Goal: Browse casually: Explore the website without a specific task or goal

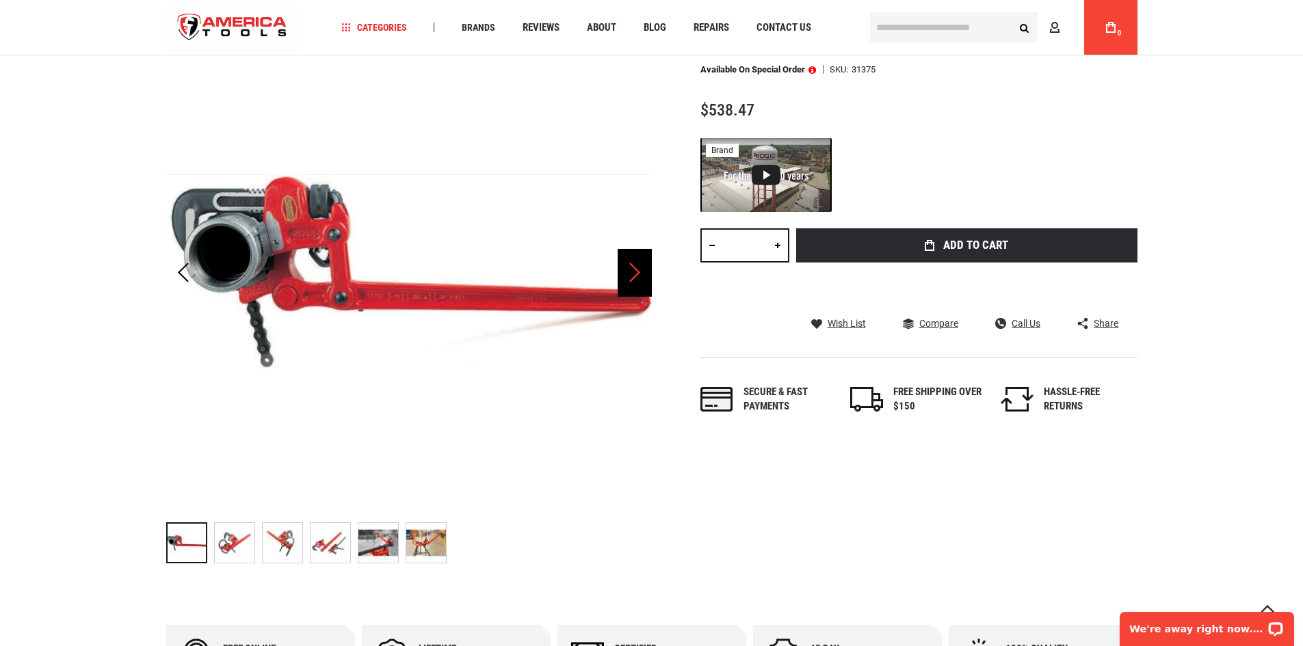
click at [629, 276] on div "Next" at bounding box center [635, 273] width 34 height 48
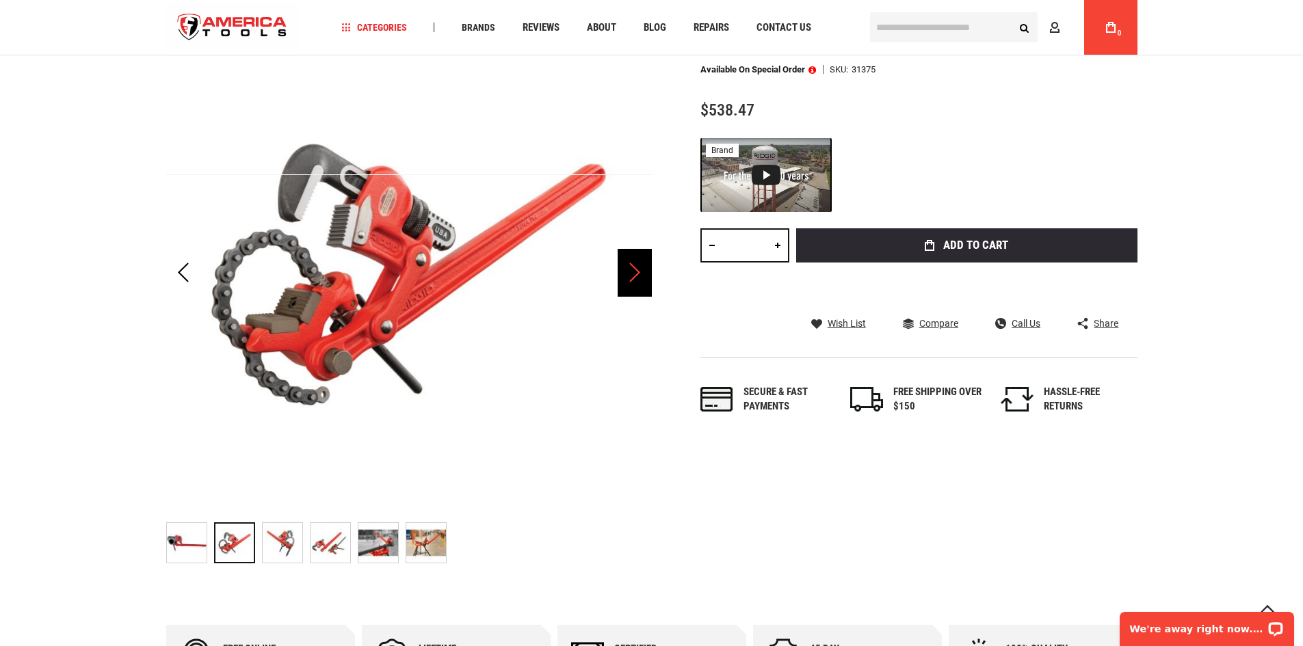
click at [630, 276] on div "Next" at bounding box center [635, 273] width 34 height 48
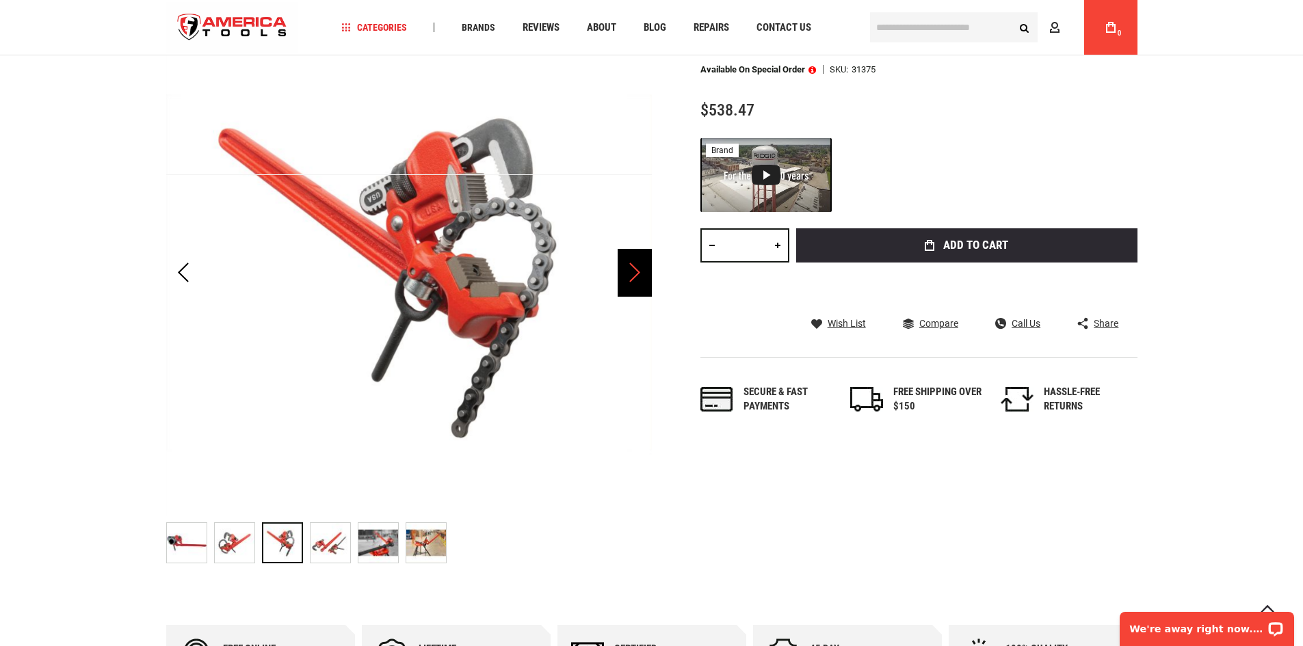
click at [630, 276] on div "Next" at bounding box center [635, 273] width 34 height 48
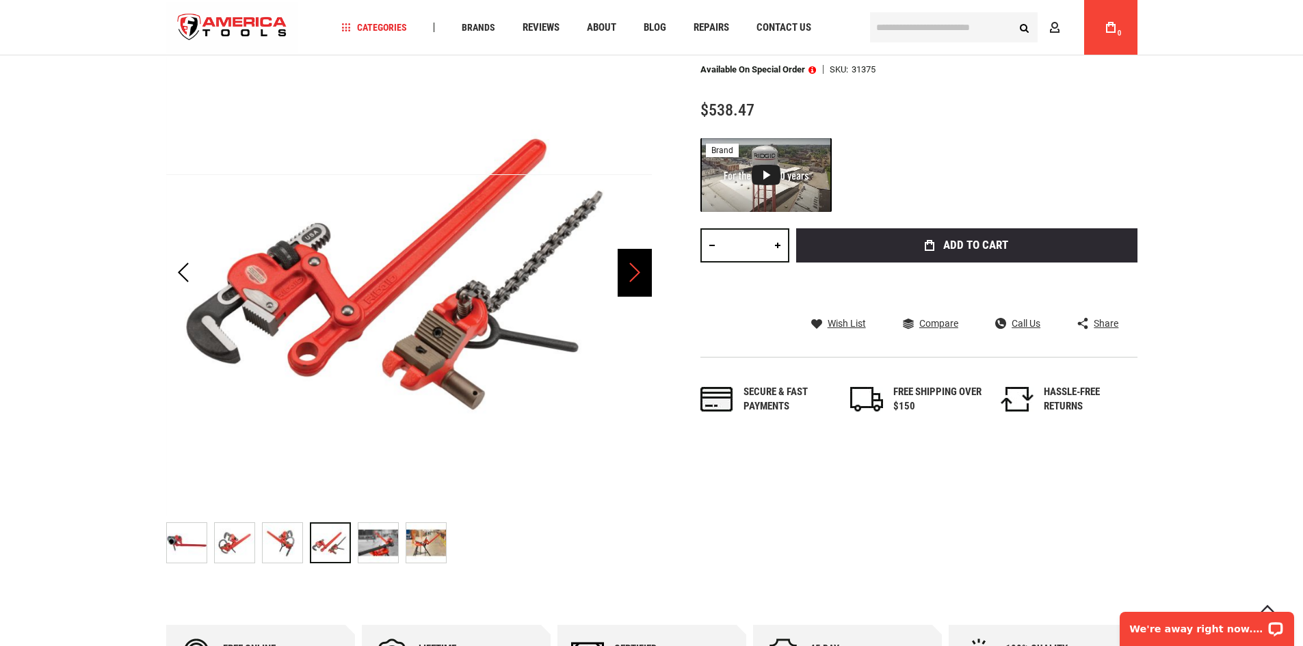
click at [630, 276] on div "Next" at bounding box center [635, 273] width 34 height 48
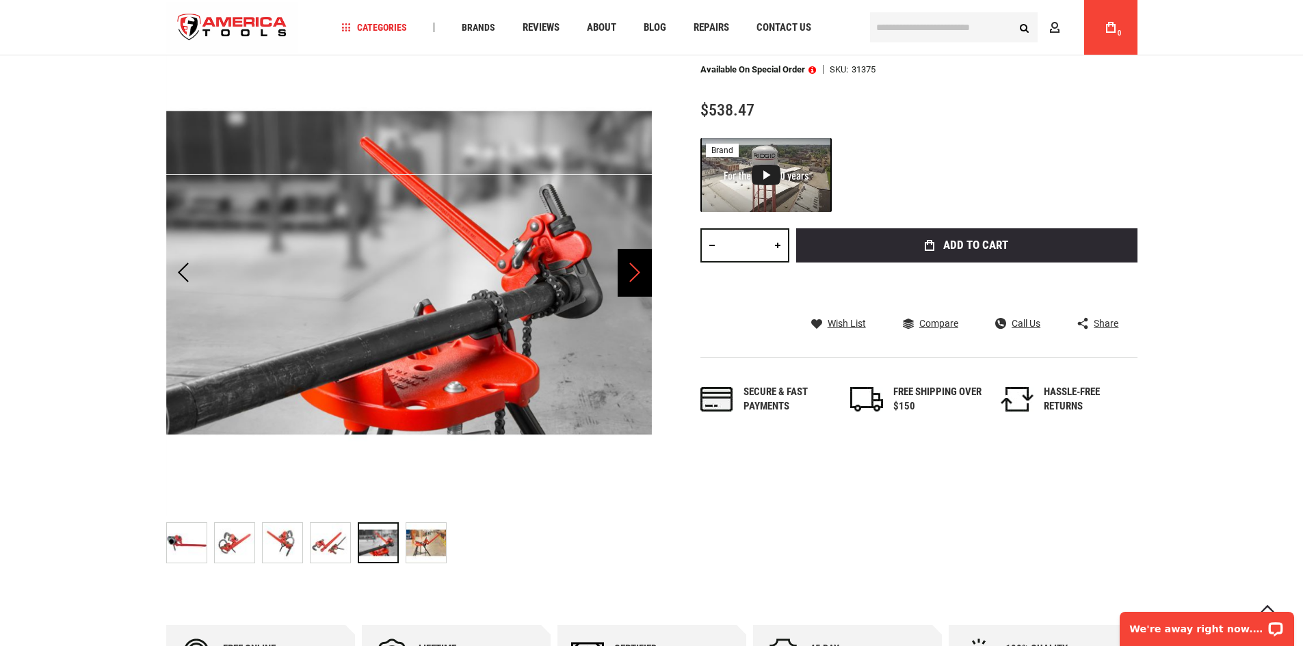
click at [630, 276] on div "Next" at bounding box center [635, 273] width 34 height 48
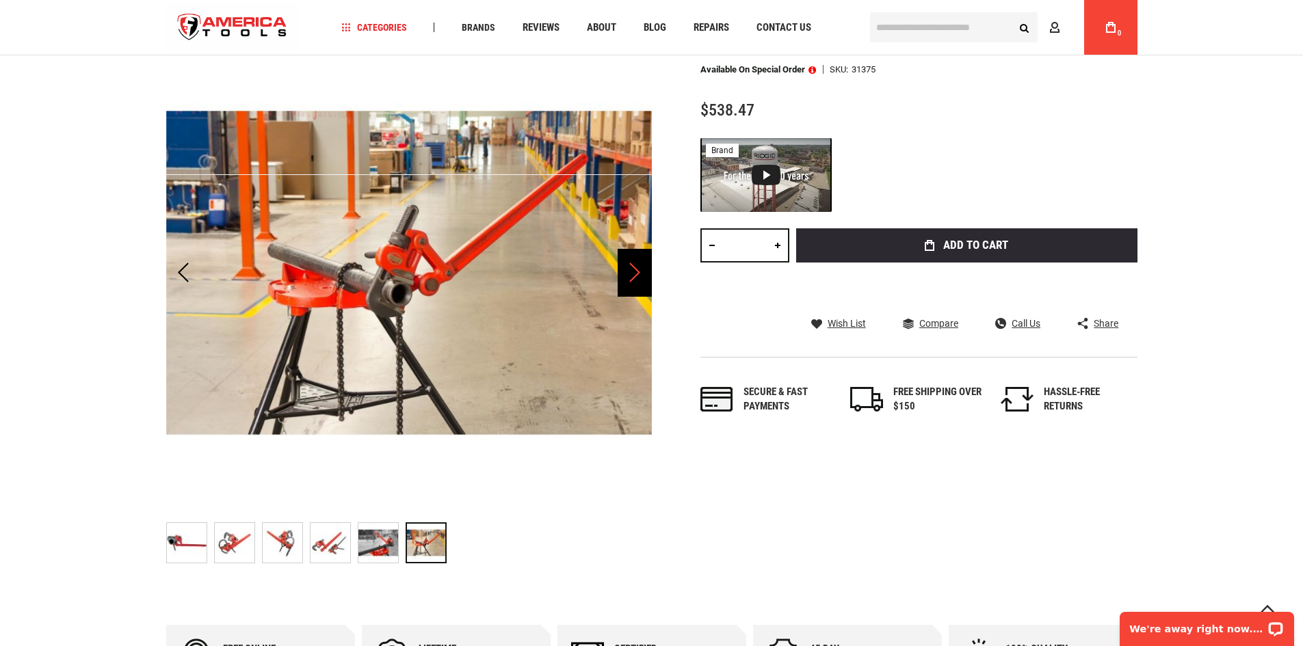
click at [630, 276] on div "Next" at bounding box center [635, 273] width 34 height 48
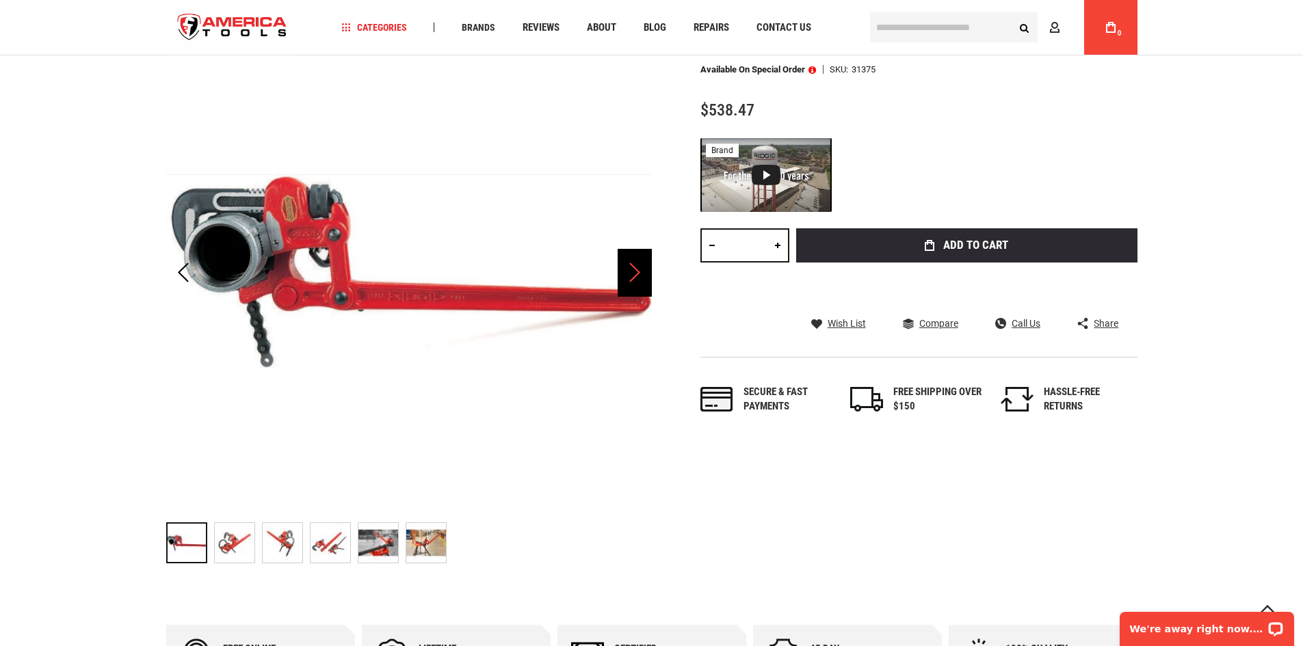
click at [630, 276] on div "Next" at bounding box center [635, 273] width 34 height 48
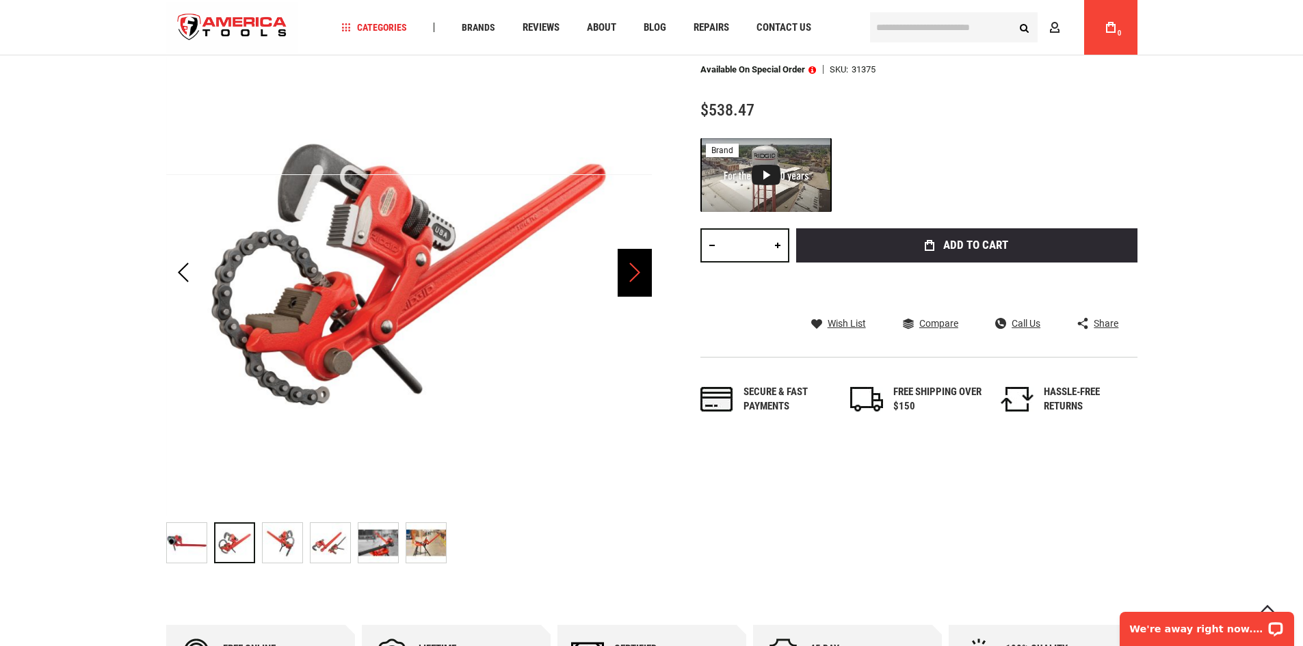
click at [630, 276] on div "Next" at bounding box center [635, 273] width 34 height 48
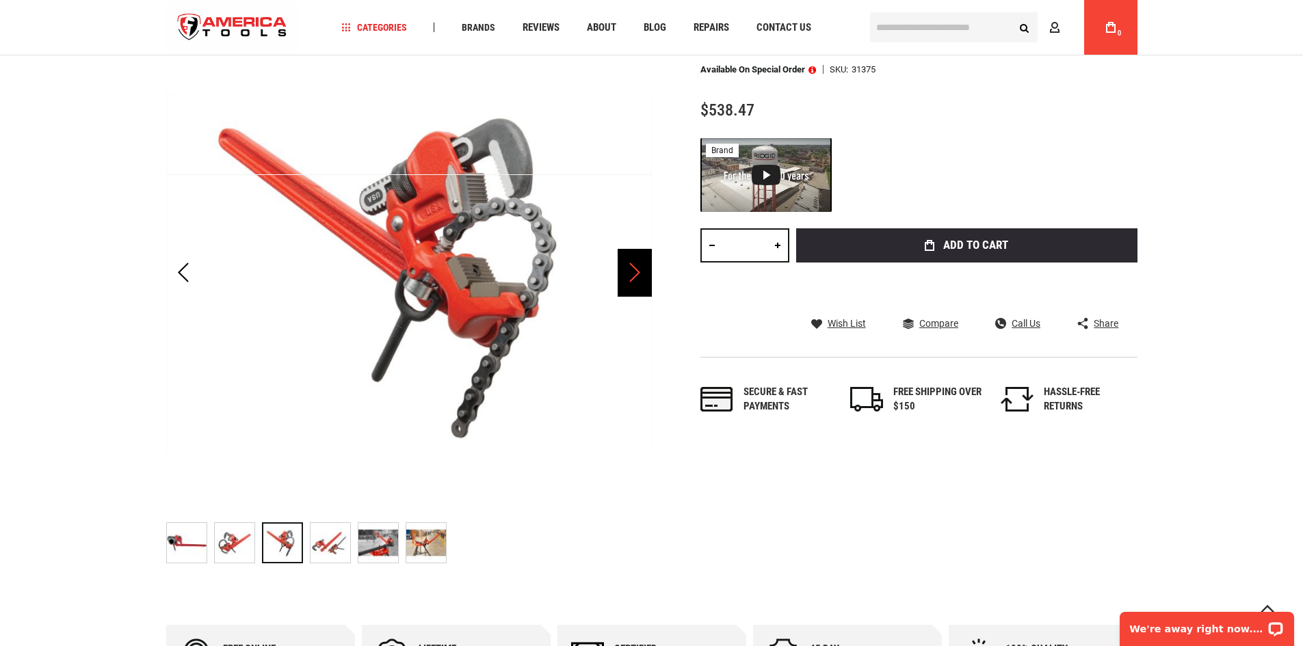
click at [630, 276] on div "Next" at bounding box center [635, 273] width 34 height 48
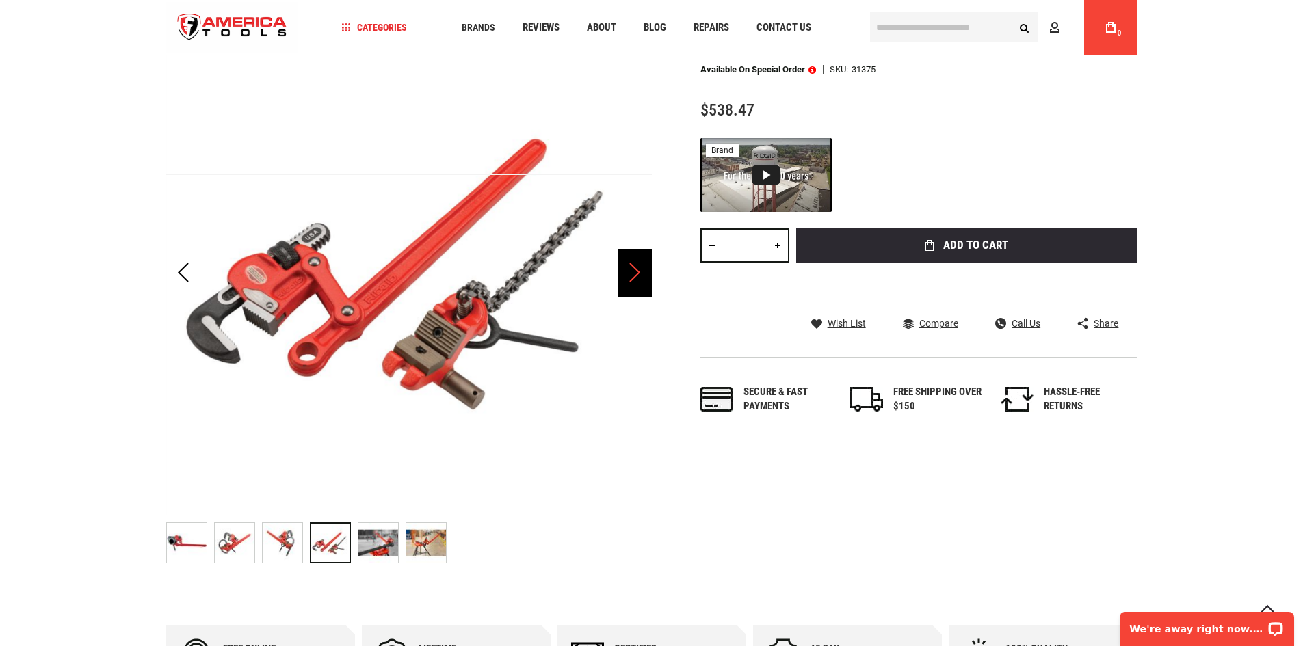
click at [630, 276] on div "Next" at bounding box center [635, 273] width 34 height 48
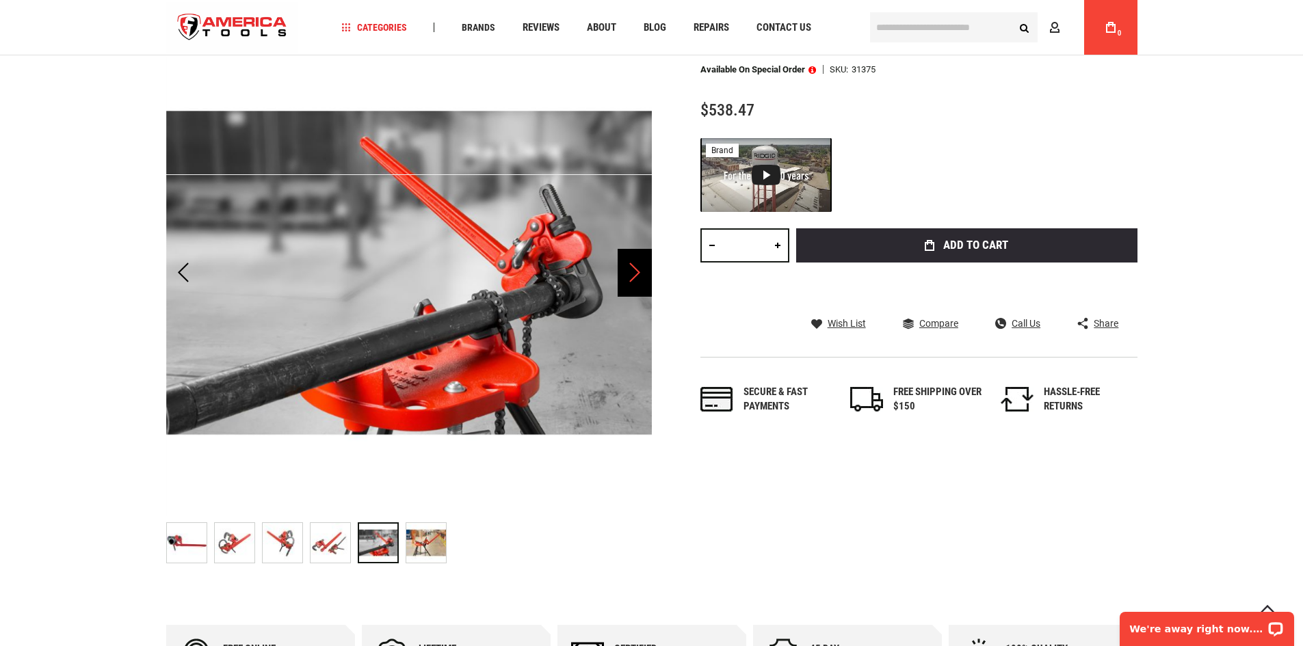
click at [630, 276] on div "Next" at bounding box center [635, 273] width 34 height 48
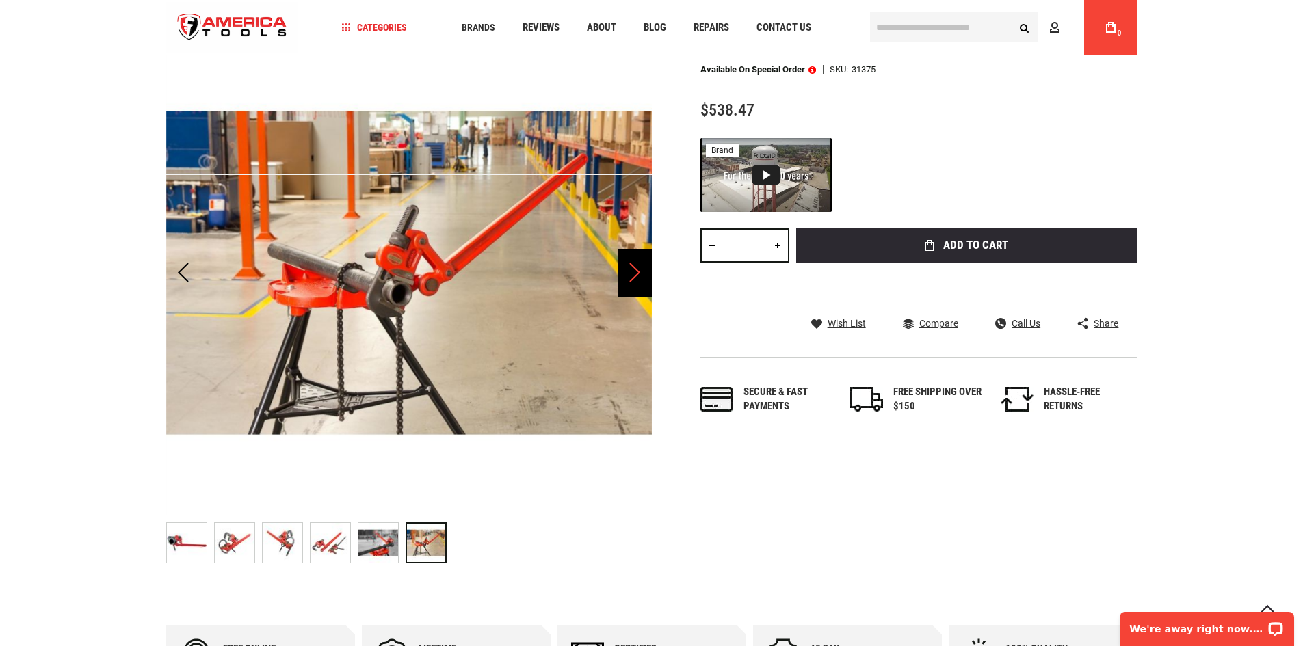
click at [630, 276] on div "Next" at bounding box center [635, 273] width 34 height 48
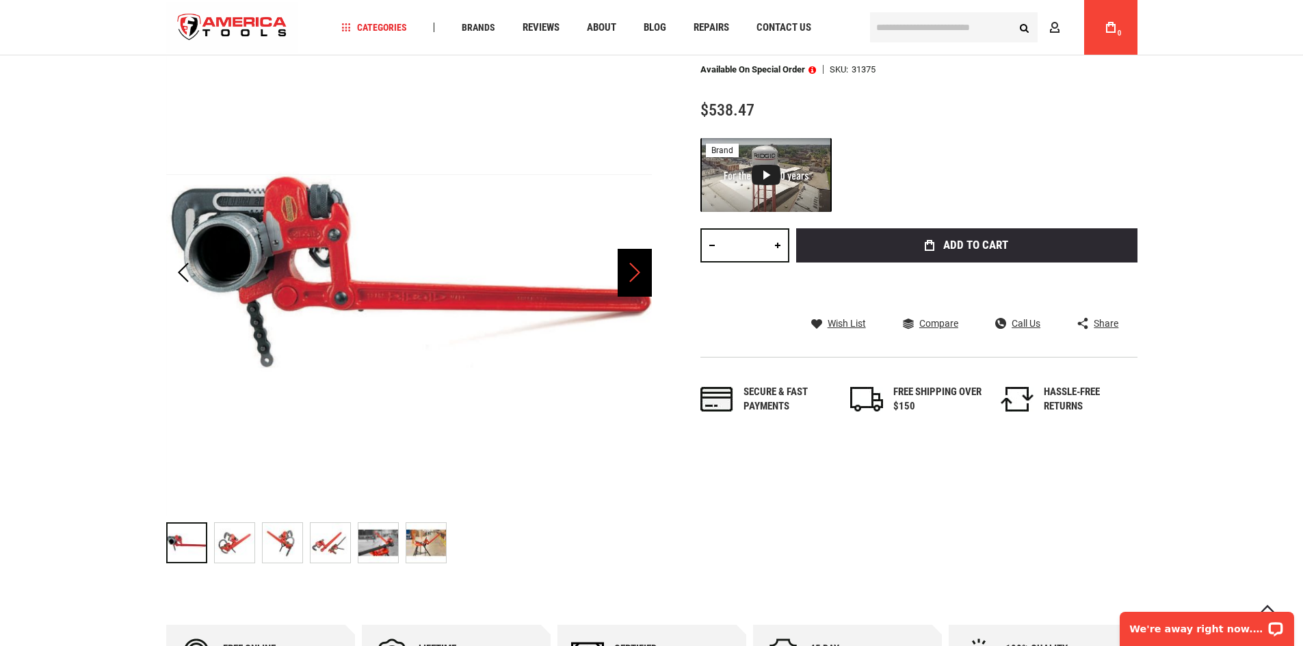
click at [630, 276] on div "Next" at bounding box center [635, 273] width 34 height 48
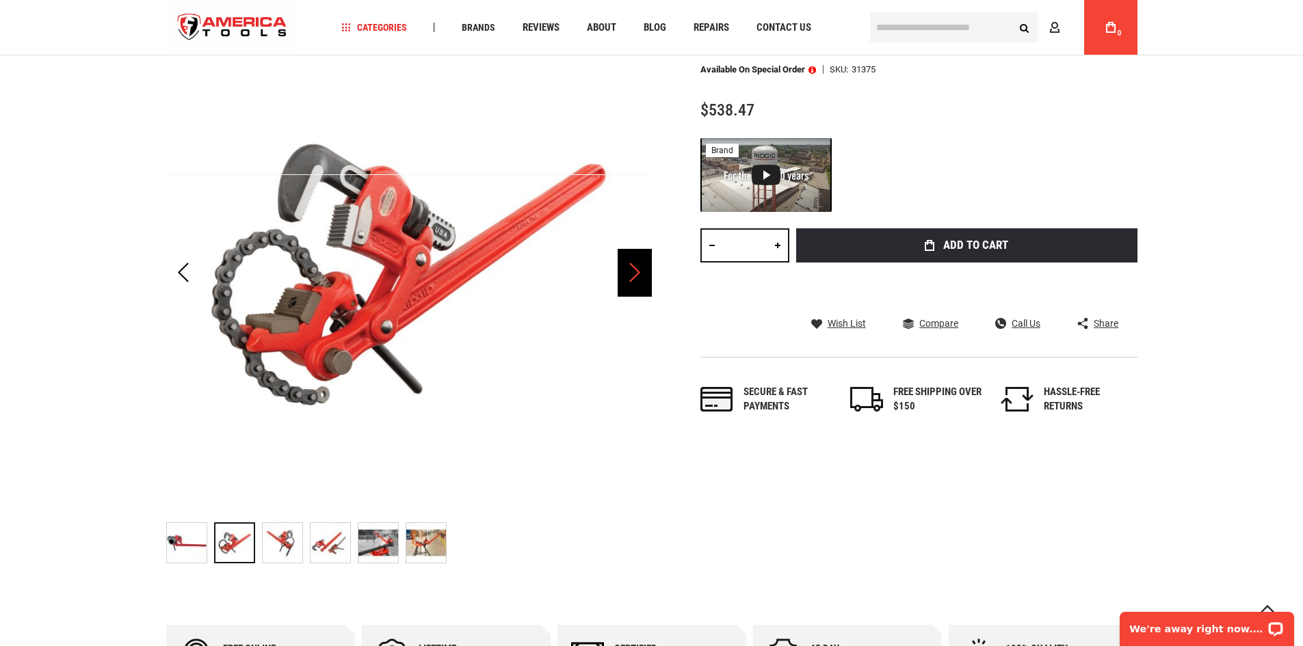
click at [630, 276] on div "Next" at bounding box center [635, 273] width 34 height 48
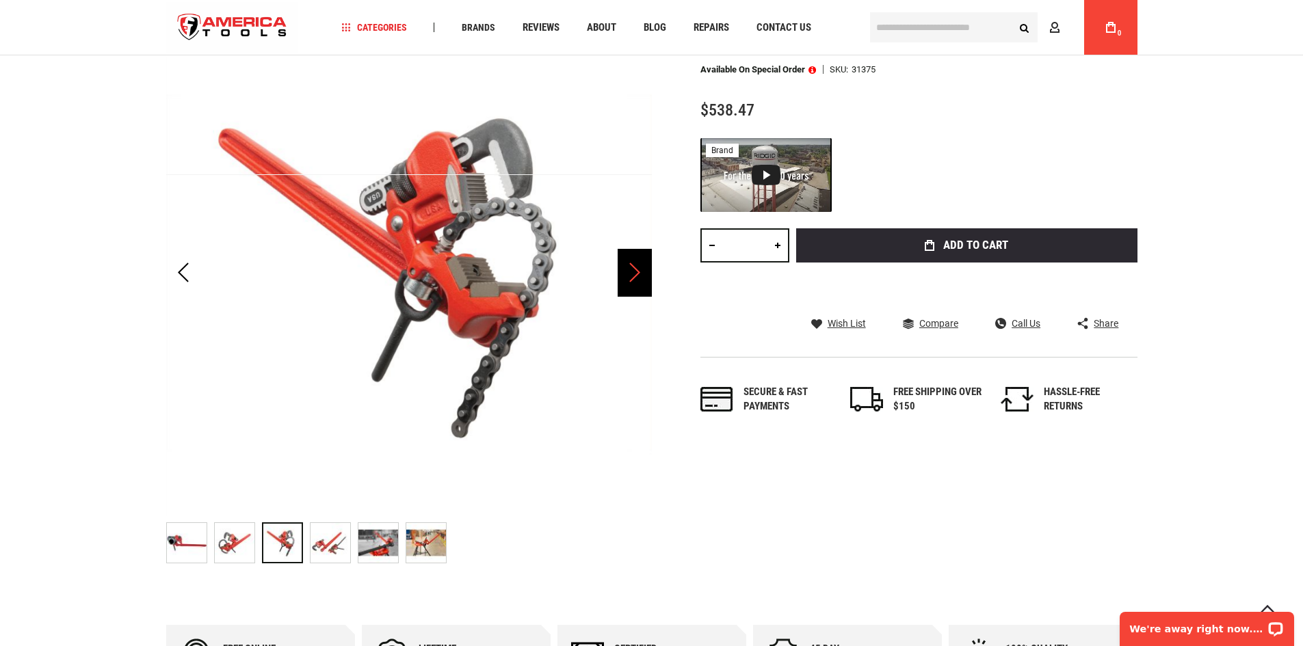
click at [630, 276] on div "Next" at bounding box center [635, 273] width 34 height 48
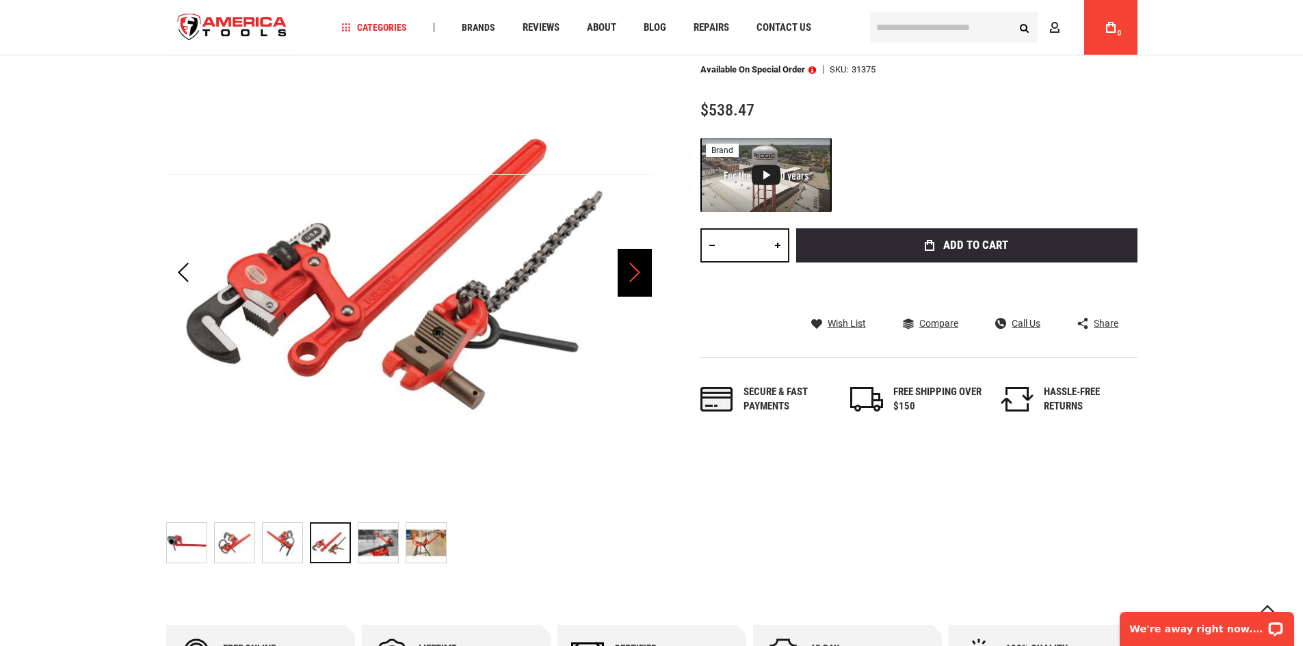
click at [630, 276] on div "Next" at bounding box center [635, 273] width 34 height 48
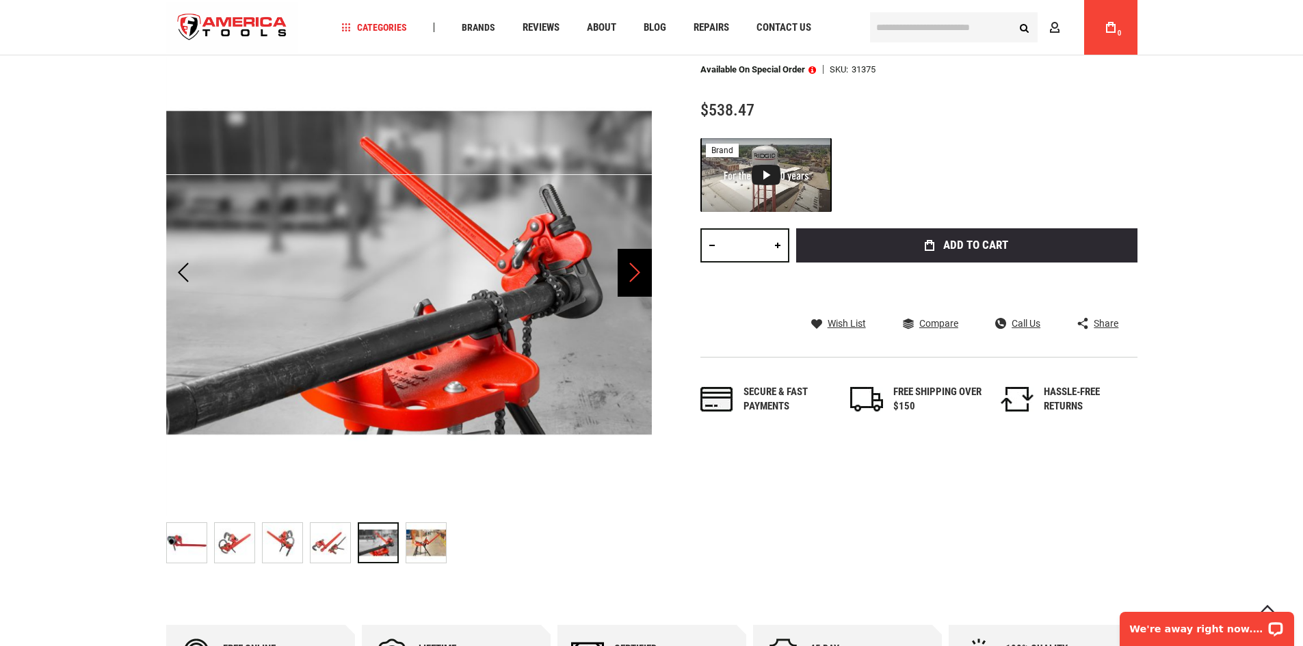
click at [630, 276] on div "Next" at bounding box center [635, 273] width 34 height 48
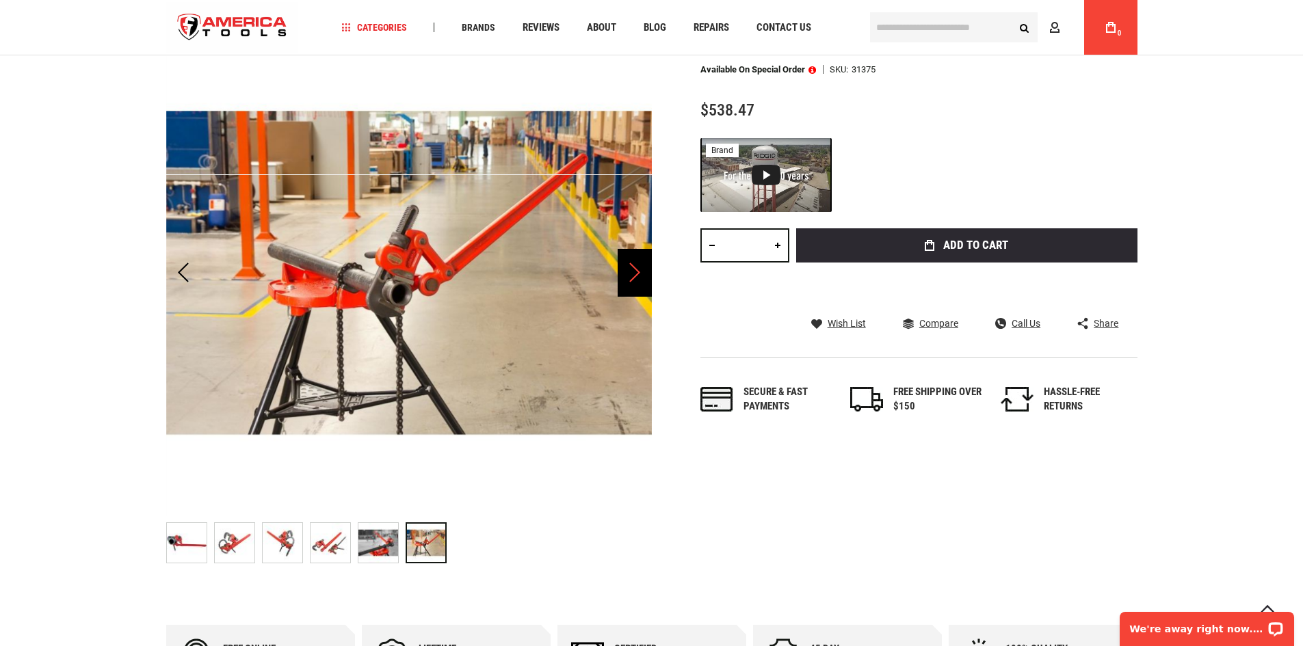
click at [630, 276] on div "Next" at bounding box center [635, 273] width 34 height 48
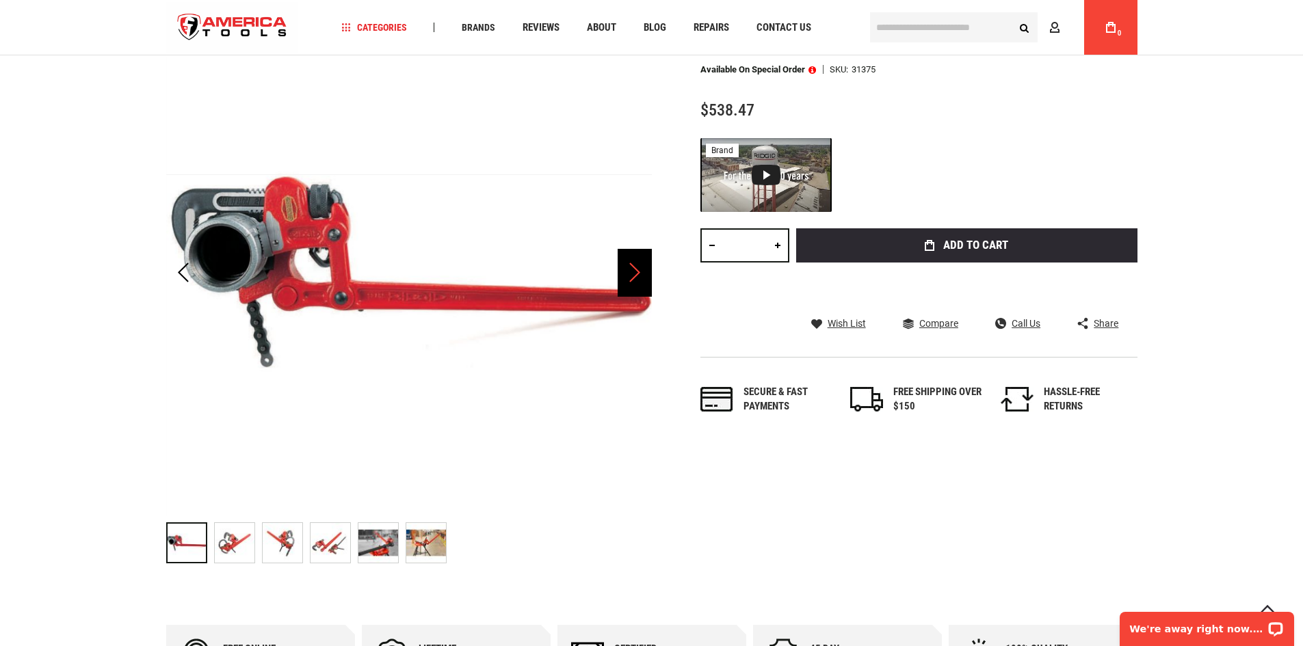
click at [630, 276] on div "Next" at bounding box center [635, 273] width 34 height 48
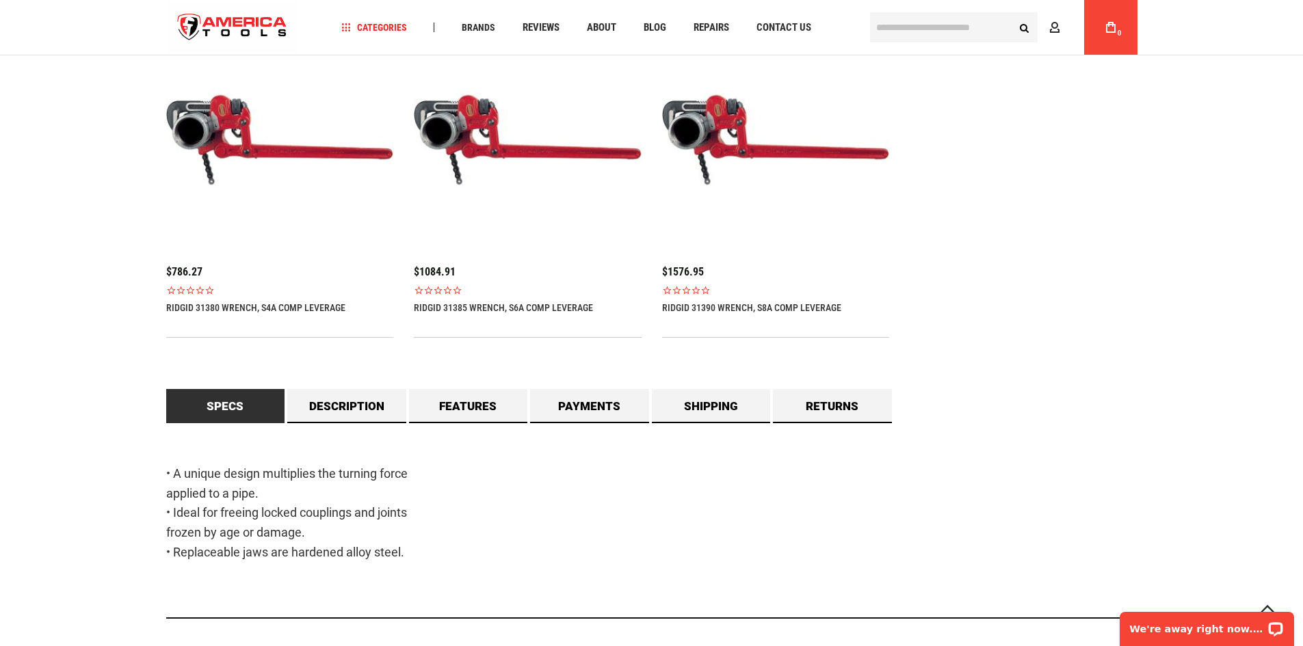
scroll to position [958, 0]
